Goal: Task Accomplishment & Management: Manage account settings

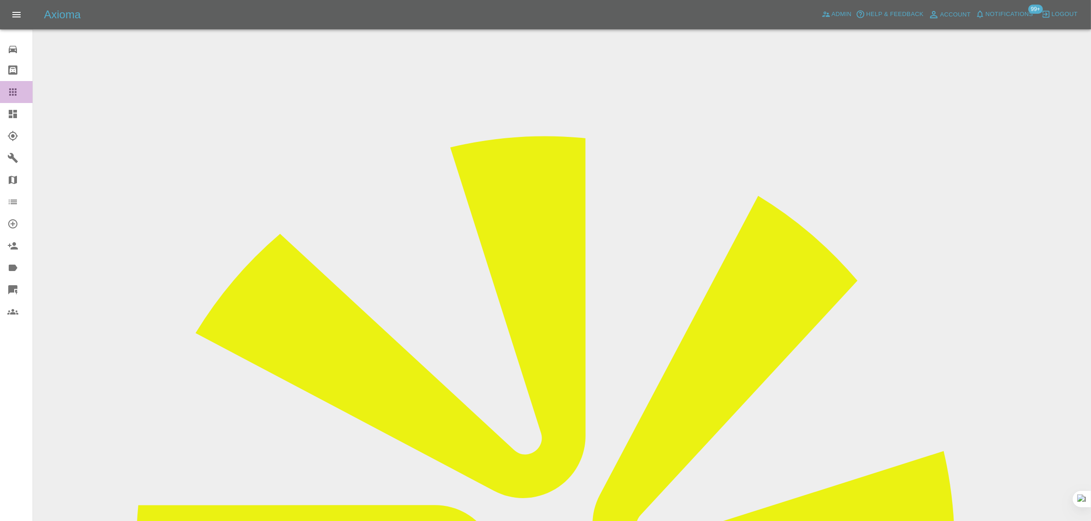
click at [13, 98] on link "Claims" at bounding box center [16, 92] width 33 height 22
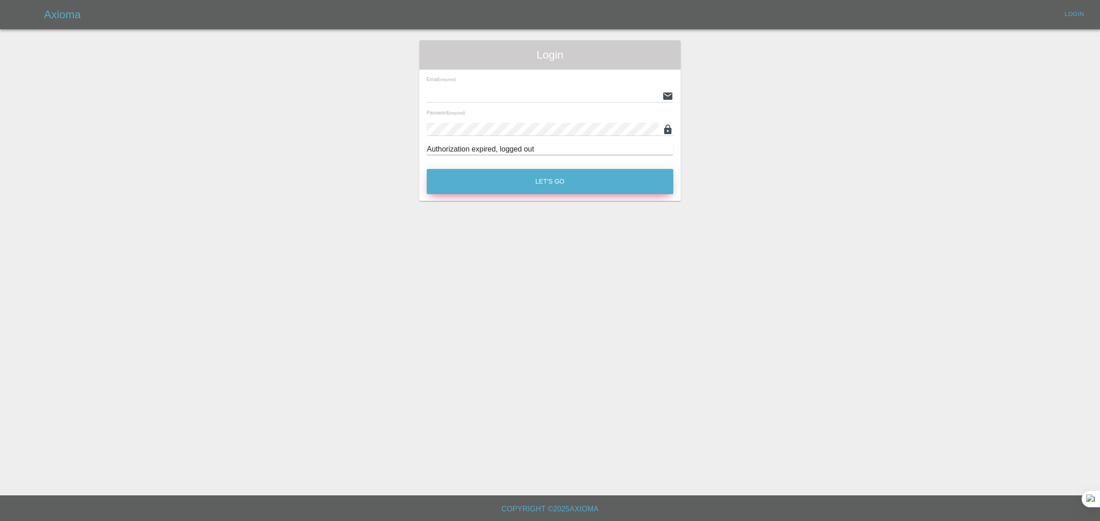
type input "[EMAIL_ADDRESS][DOMAIN_NAME]"
click at [560, 175] on button "Let's Go" at bounding box center [550, 181] width 247 height 25
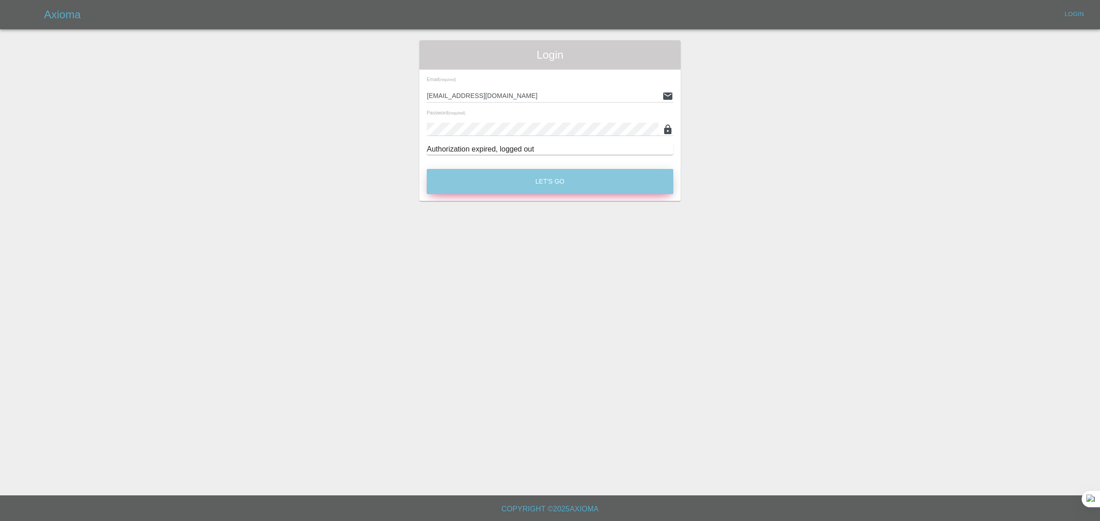
click at [543, 186] on button "Let's Go" at bounding box center [550, 181] width 247 height 25
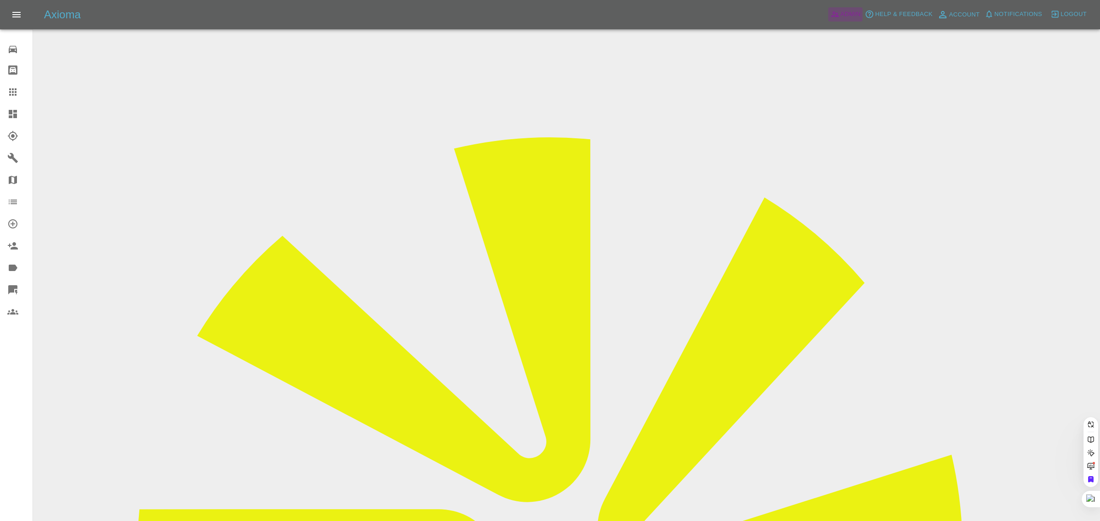
click at [833, 14] on icon at bounding box center [835, 14] width 8 height 5
